Goal: Task Accomplishment & Management: Use online tool/utility

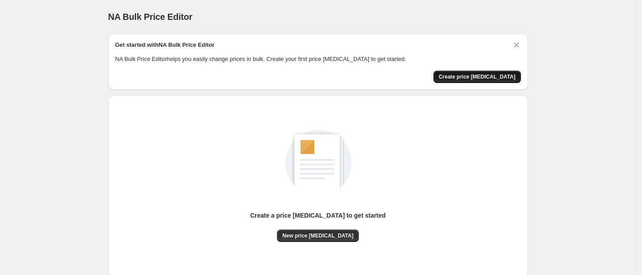
click at [484, 78] on span "Create price change job" at bounding box center [477, 76] width 77 height 7
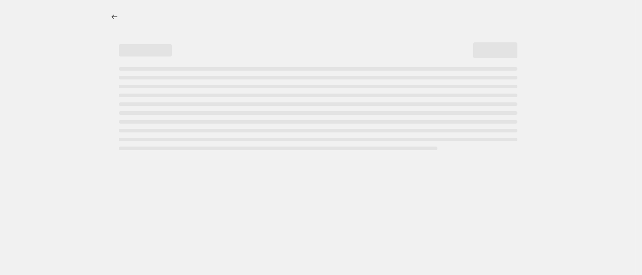
select select "percentage"
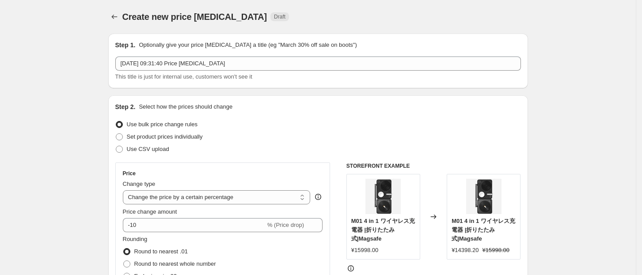
click at [396, 30] on div "Create new price change job. This page is ready Create new price change job Dra…" at bounding box center [318, 17] width 420 height 34
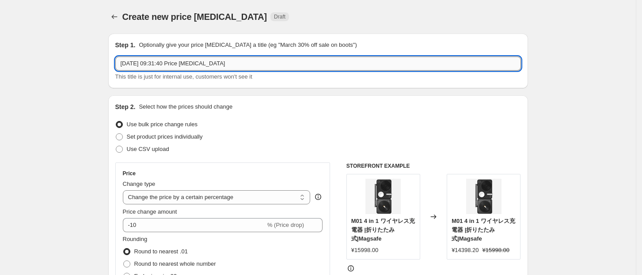
click at [269, 63] on input "2025年8月29日 09:31:40 Price change job" at bounding box center [318, 64] width 406 height 14
drag, startPoint x: 258, startPoint y: 65, endPoint x: -106, endPoint y: 24, distance: 366.6
click at [0, 24] on html "Home Settings Plans Skip to content Create new price change job. This page is r…" at bounding box center [321, 137] width 642 height 275
paste input "8/29-9/11(DOTD)"
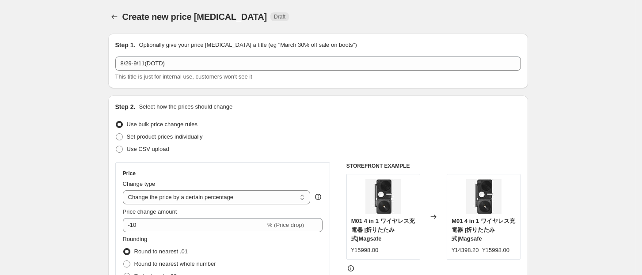
click at [288, 130] on div "Use bulk price change rules" at bounding box center [318, 124] width 406 height 12
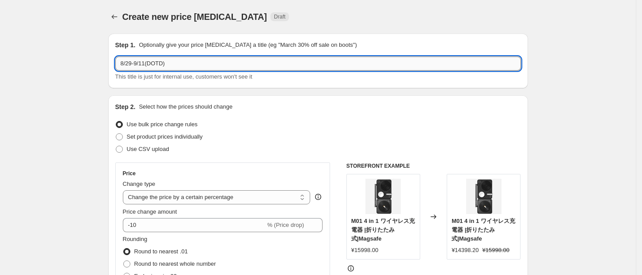
click at [257, 65] on input "8/29-9/11(DOTD)" at bounding box center [318, 64] width 406 height 14
click at [477, 23] on div "Create new price change job Draft" at bounding box center [318, 17] width 420 height 12
click at [198, 63] on input "8/29-9/11(DOTD)八五折" at bounding box center [318, 64] width 406 height 14
type input "8/29-9/11(DOTD)"
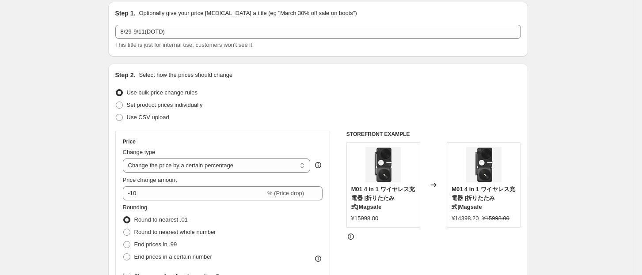
scroll to position [78, 0]
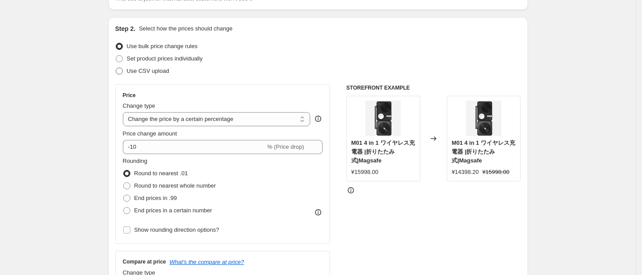
click at [122, 68] on span at bounding box center [119, 71] width 7 height 7
click at [116, 68] on input "Use CSV upload" at bounding box center [116, 68] width 0 height 0
radio input "true"
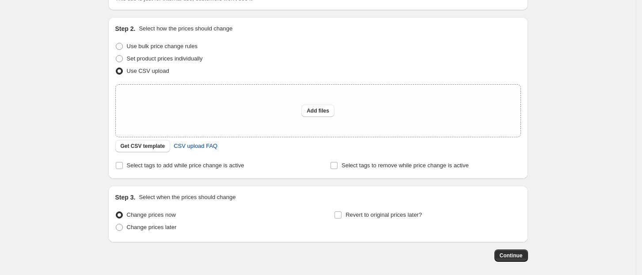
click at [204, 147] on span "CSV upload FAQ" at bounding box center [196, 146] width 44 height 9
click at [151, 148] on span "Get CSV template" at bounding box center [143, 146] width 45 height 7
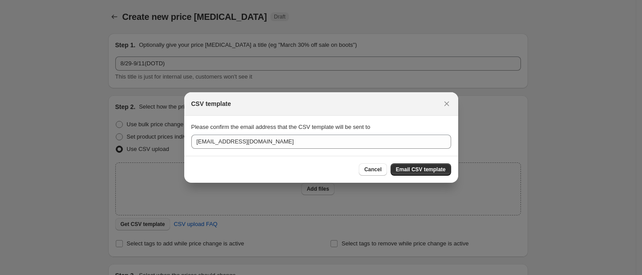
scroll to position [0, 0]
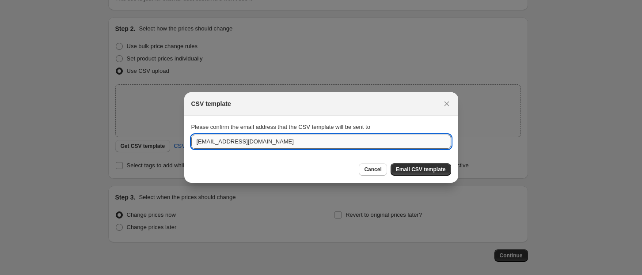
click at [215, 141] on input "[EMAIL_ADDRESS][DOMAIN_NAME]" at bounding box center [321, 142] width 260 height 14
drag, startPoint x: 213, startPoint y: 141, endPoint x: 183, endPoint y: 141, distance: 30.1
drag, startPoint x: 265, startPoint y: 144, endPoint x: 38, endPoint y: 142, distance: 227.7
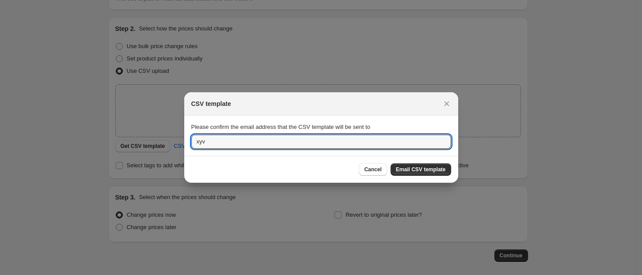
type input "＜"
type input "xyv5666@gmail.com"
click at [449, 168] on button "Email CSV template" at bounding box center [421, 170] width 61 height 12
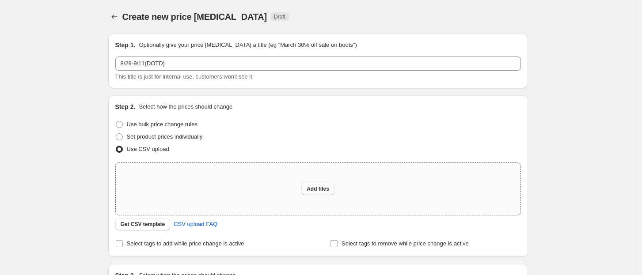
click at [315, 187] on span "Add files" at bounding box center [318, 189] width 23 height 7
type input "C:\fakepath\csv_template_user_62512.csv"
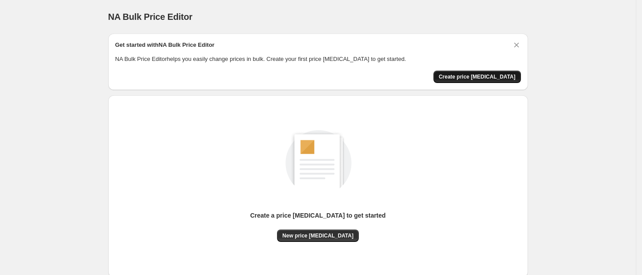
click at [485, 77] on span "Create price change job" at bounding box center [477, 76] width 77 height 7
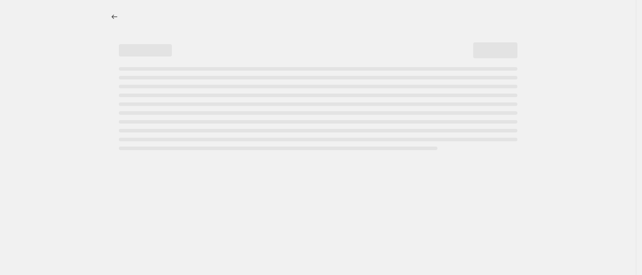
select select "percentage"
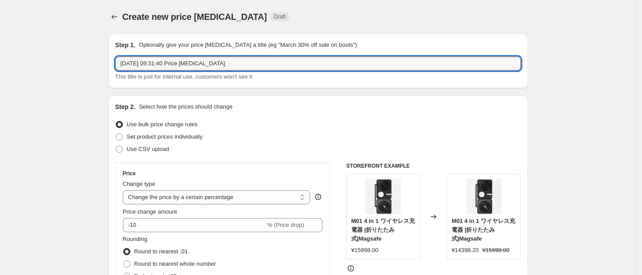
drag, startPoint x: 249, startPoint y: 65, endPoint x: -106, endPoint y: 61, distance: 355.1
click at [0, 61] on html "Home Settings Plans Skip to content Create new price change job. This page is r…" at bounding box center [321, 137] width 642 height 275
paste input "8/29-9/11(DOTD)"
type input "8/29-9/11(DOTD)"
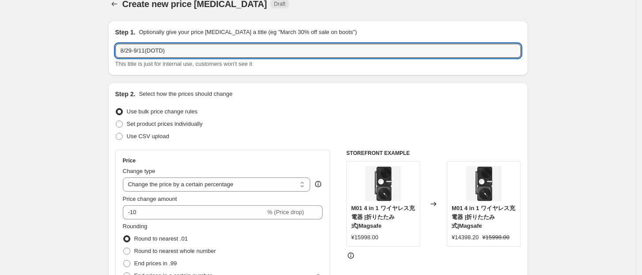
scroll to position [19, 0]
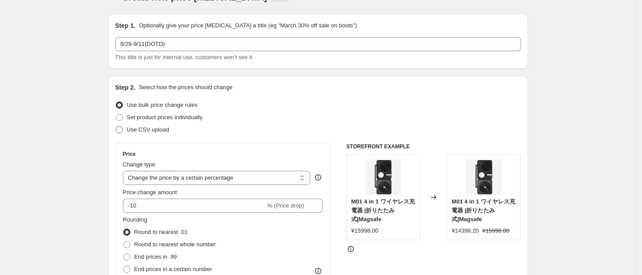
click at [118, 128] on span at bounding box center [119, 129] width 7 height 7
click at [116, 127] on input "Use CSV upload" at bounding box center [116, 126] width 0 height 0
radio input "true"
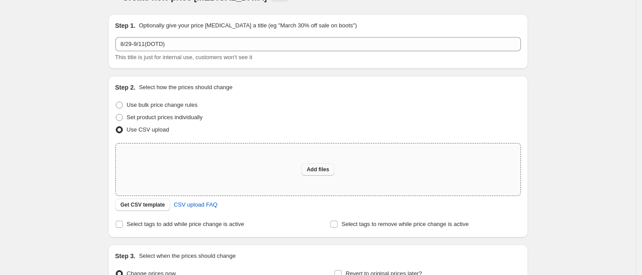
click at [325, 167] on span "Add files" at bounding box center [318, 169] width 23 height 7
type input "C:\fakepath\csv_template_user_62512.csv"
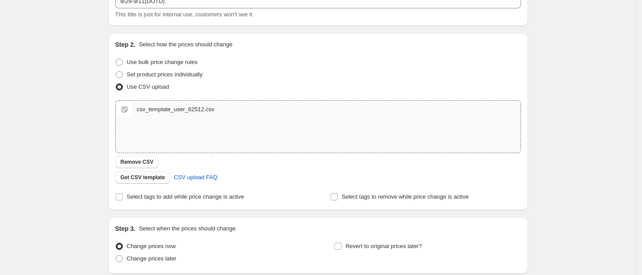
scroll to position [55, 0]
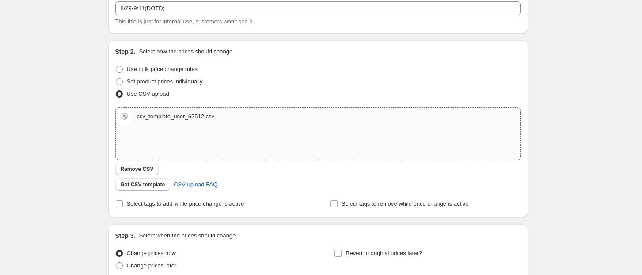
click at [140, 173] on button "Remove CSV" at bounding box center [137, 169] width 44 height 12
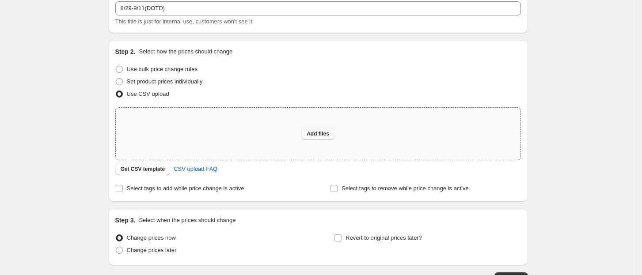
click at [318, 134] on span "Add files" at bounding box center [318, 133] width 23 height 7
type input "C:\fakepath\csv_template_user_62512.csv"
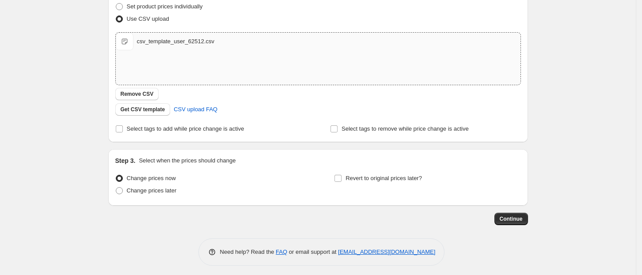
scroll to position [134, 0]
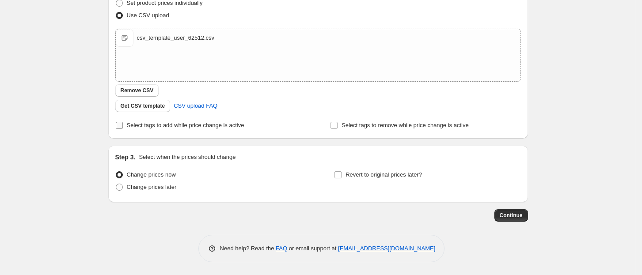
click at [123, 122] on input "Select tags to add while price change is active" at bounding box center [119, 125] width 7 height 7
checkbox input "true"
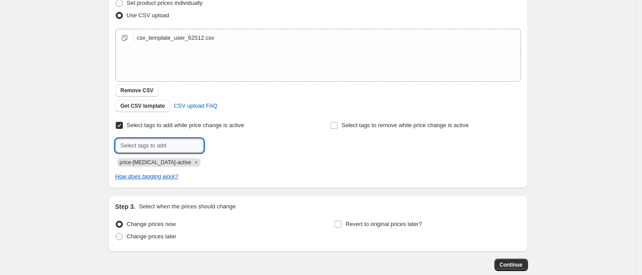
click at [186, 152] on input "text" at bounding box center [159, 146] width 88 height 14
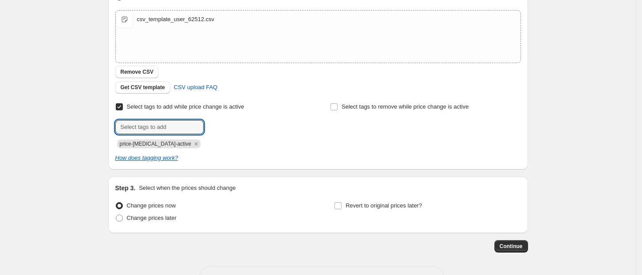
scroll to position [183, 0]
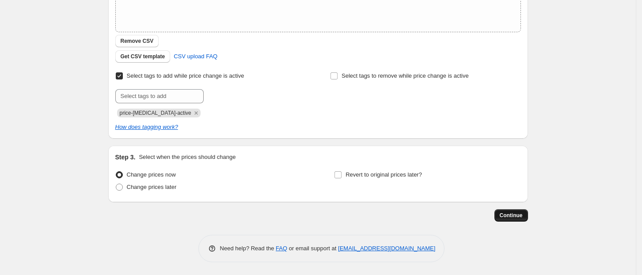
click at [519, 214] on span "Continue" at bounding box center [511, 215] width 23 height 7
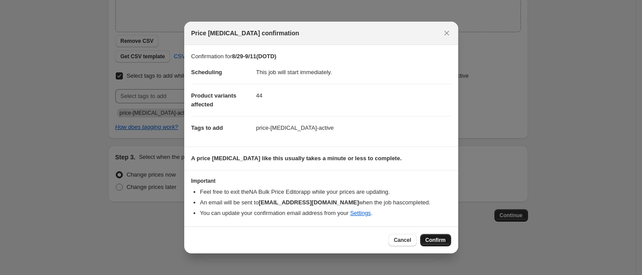
click at [442, 240] on span "Confirm" at bounding box center [436, 240] width 20 height 7
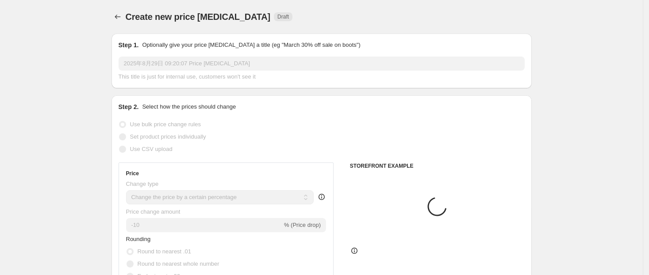
select select "percentage"
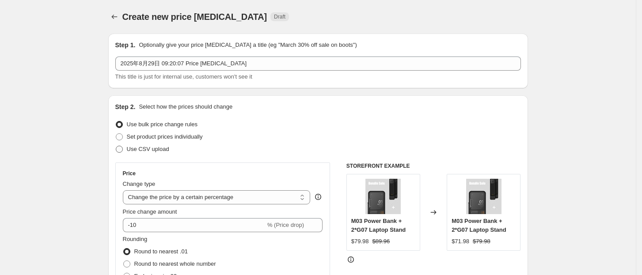
click at [121, 149] on span at bounding box center [119, 149] width 7 height 7
click at [116, 146] on input "Use CSV upload" at bounding box center [116, 146] width 0 height 0
radio input "true"
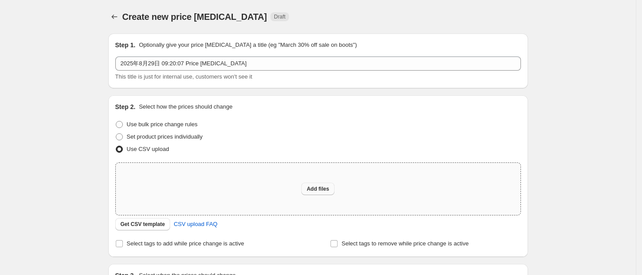
click at [326, 189] on span "Add files" at bounding box center [318, 189] width 23 height 7
type input "C:\fakepath\csv_template_user_62512.csv"
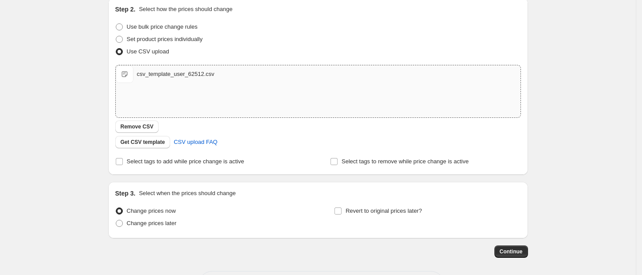
scroll to position [98, 0]
click at [123, 163] on input "Select tags to add while price change is active" at bounding box center [119, 161] width 7 height 7
checkbox input "true"
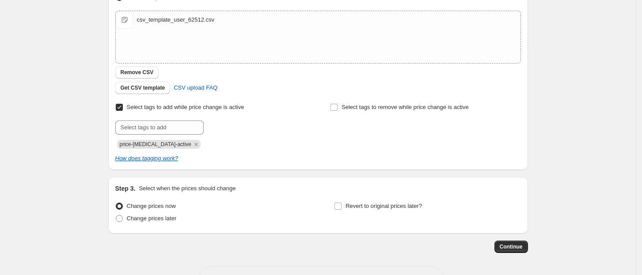
scroll to position [177, 0]
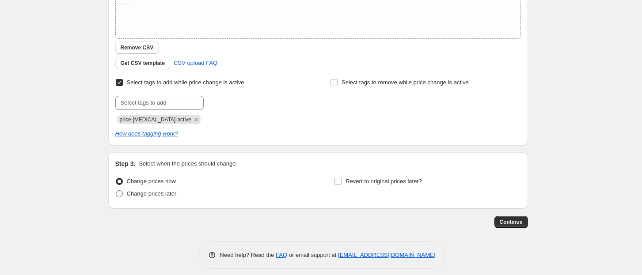
click at [122, 195] on span at bounding box center [119, 194] width 7 height 7
click at [116, 191] on input "Change prices later" at bounding box center [116, 191] width 0 height 0
radio input "true"
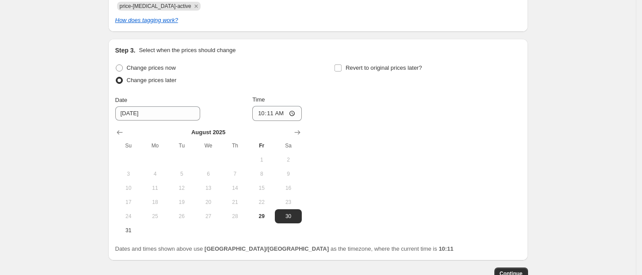
scroll to position [294, 0]
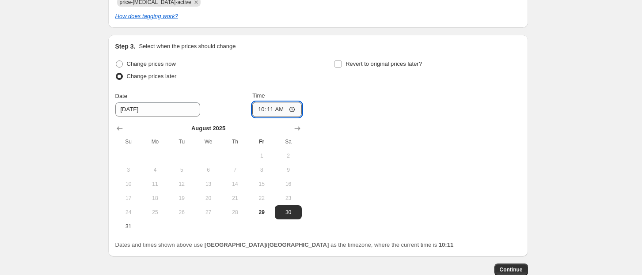
click at [293, 111] on input "10:11" at bounding box center [277, 109] width 50 height 15
type input "15:00"
click at [377, 140] on div "Change prices now Change prices later Date [DATE] Time 15:00 [DATE] Su Mo Tu We…" at bounding box center [318, 146] width 406 height 176
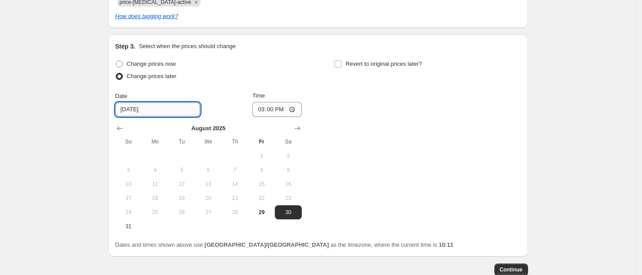
click at [171, 115] on input "[DATE]" at bounding box center [157, 110] width 85 height 14
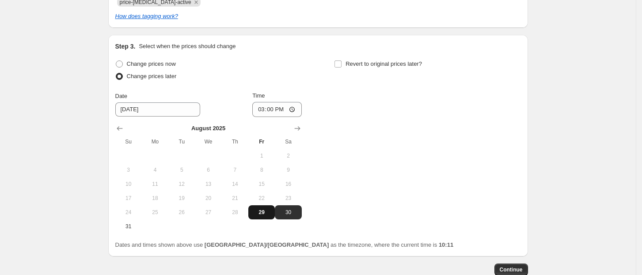
click at [266, 211] on span "29" at bounding box center [261, 212] width 19 height 7
type input "[DATE]"
click at [375, 139] on div "Change prices now Change prices later Date [DATE] Time 15:00 [DATE] Su Mo Tu We…" at bounding box center [318, 146] width 406 height 176
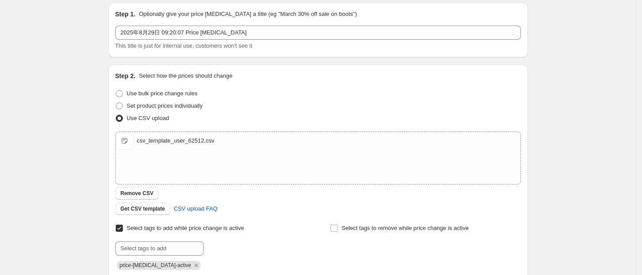
scroll to position [19, 0]
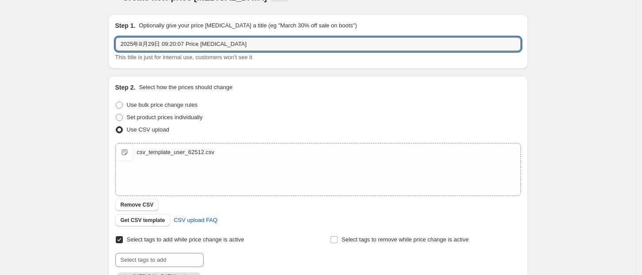
drag, startPoint x: 258, startPoint y: 45, endPoint x: -42, endPoint y: 28, distance: 301.2
click at [0, 28] on html "Home Settings Plans Skip to content Create new price [MEDICAL_DATA]. This page …" at bounding box center [321, 118] width 642 height 275
paste input "8/30-9/12"
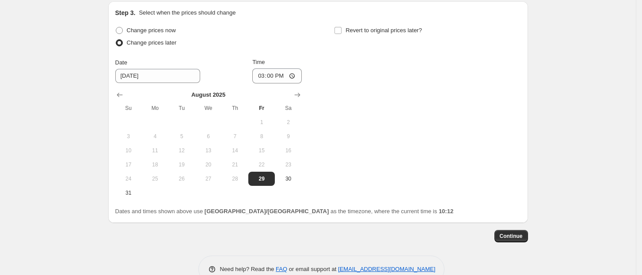
scroll to position [334, 0]
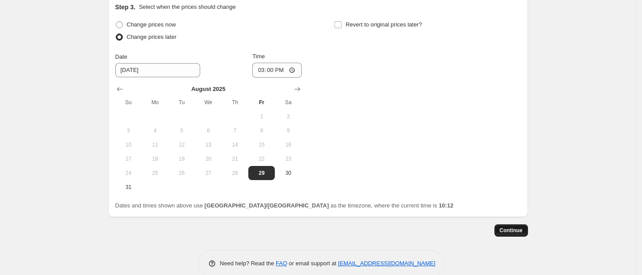
type input "8/30-9/12亚马逊"
click at [521, 230] on span "Continue" at bounding box center [511, 230] width 23 height 7
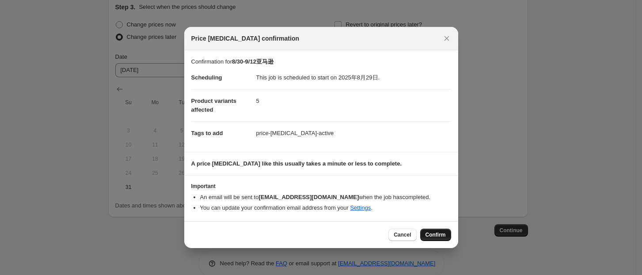
click at [442, 235] on span "Confirm" at bounding box center [436, 235] width 20 height 7
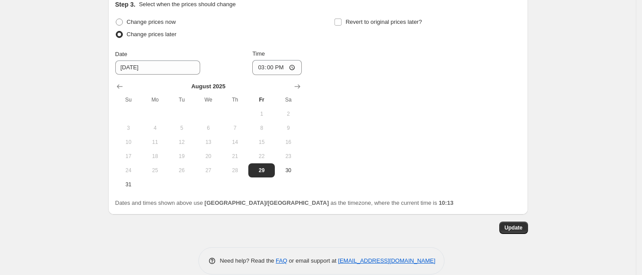
scroll to position [403, 0]
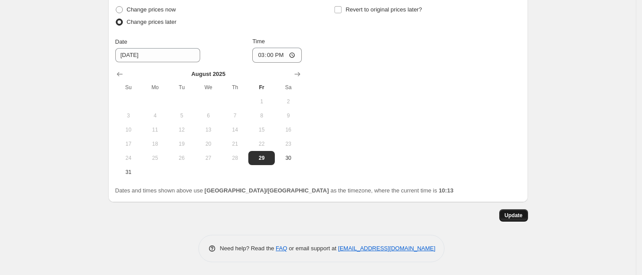
click at [520, 213] on span "Update" at bounding box center [514, 215] width 18 height 7
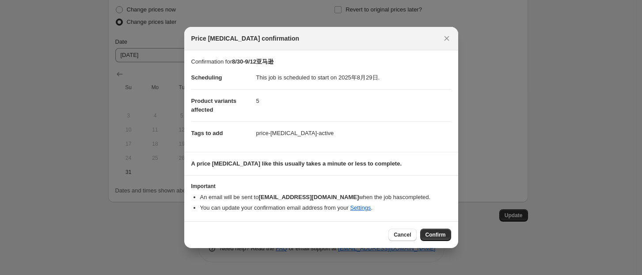
click at [443, 47] on div "Price [MEDICAL_DATA] confirmation" at bounding box center [321, 38] width 274 height 23
click at [444, 40] on icon "Close" at bounding box center [447, 38] width 9 height 9
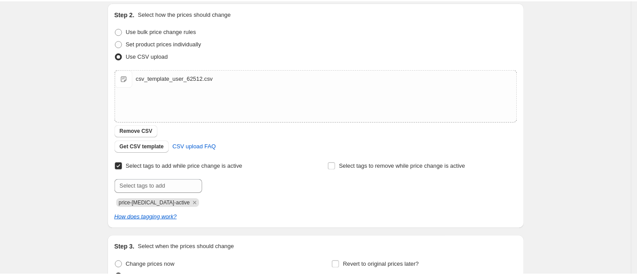
scroll to position [0, 0]
